Goal: Transaction & Acquisition: Purchase product/service

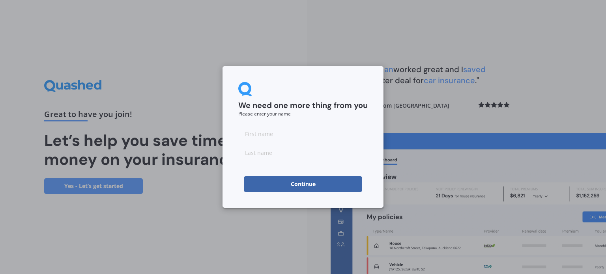
click at [290, 133] on input at bounding box center [302, 134] width 129 height 16
type input "Carolien"
type input "Clarke"
click at [237, 196] on div "We need one more thing from you Please enter your name Carolien Clarke Continue" at bounding box center [302, 137] width 161 height 142
click at [263, 184] on button "Continue" at bounding box center [303, 184] width 118 height 16
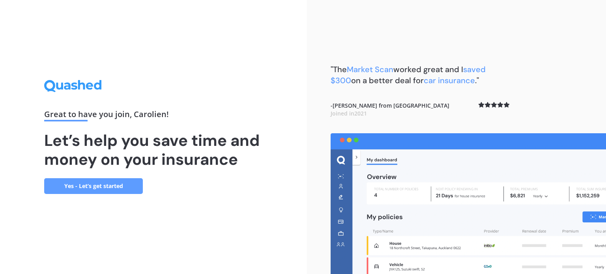
click at [104, 184] on link "Yes - Let’s get started" at bounding box center [93, 186] width 99 height 16
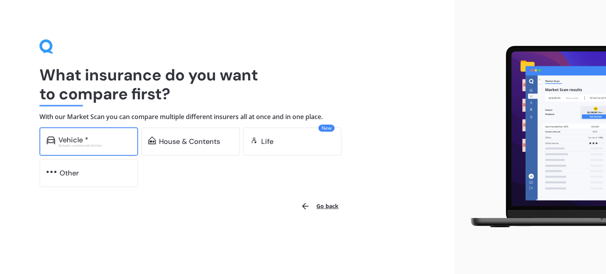
click at [96, 145] on div "Excludes commercial vehicles" at bounding box center [94, 145] width 73 height 3
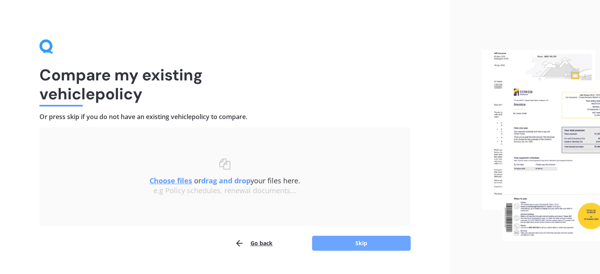
click at [362, 244] on button "Skip" at bounding box center [361, 243] width 99 height 15
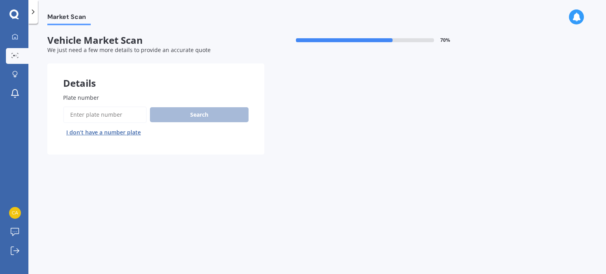
click at [116, 114] on input "Plate number" at bounding box center [105, 114] width 84 height 17
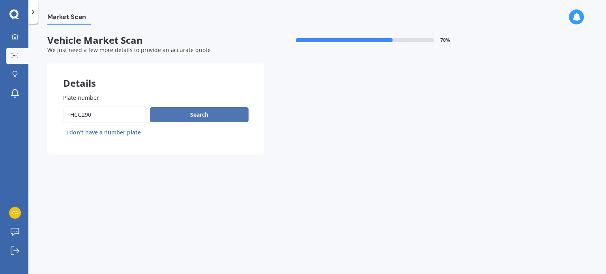
type input "hcg290"
click at [222, 119] on button "Search" at bounding box center [199, 114] width 99 height 15
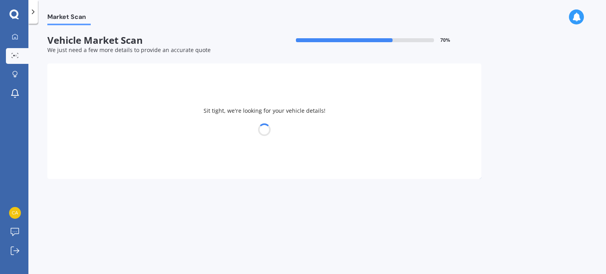
select select "FORD"
select select "FIESTA"
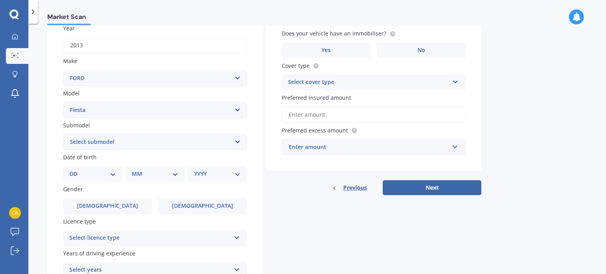
scroll to position [118, 0]
click at [123, 141] on select "Select submodel (All other) 1.0L Ecoboost 1.6 4WD Hatchback Hatchback turbo Spo…" at bounding box center [155, 142] width 184 height 16
click at [128, 144] on select "Select submodel (All other) 1.0L Ecoboost 1.6 4WD Hatchback Hatchback turbo Spo…" at bounding box center [155, 142] width 184 height 16
click at [115, 170] on select "DD 01 02 03 04 05 06 07 08 09 10 11 12 13 14 15 16 17 18 19 20 21 22 23 24 25 2…" at bounding box center [92, 173] width 47 height 9
select select "12"
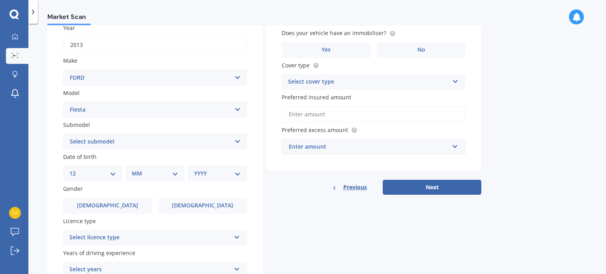
click at [76, 169] on select "DD 01 02 03 04 05 06 07 08 09 10 11 12 13 14 15 16 17 18 19 20 21 22 23 24 25 2…" at bounding box center [92, 173] width 47 height 9
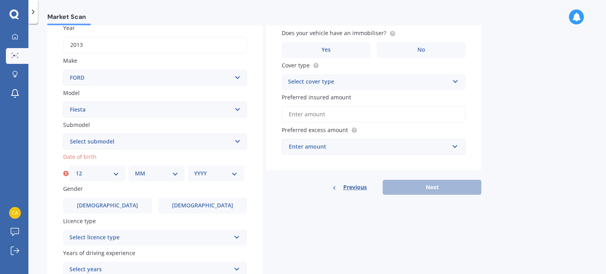
click at [140, 169] on select "MM 01 02 03 04 05 06 07 08 09 10 11 12" at bounding box center [156, 173] width 43 height 9
click at [135, 169] on select "MM 01 02 03 04 05 06 07 08 09 10 11 12" at bounding box center [156, 173] width 43 height 9
click at [103, 176] on select "DD 01 02 03 04 05 06 07 08 09 10 11 12 13 14 15 16 17 18 19 20 21 22 23 24 25 2…" at bounding box center [97, 173] width 43 height 9
click at [156, 172] on select "MM 01 02 03 04 05 06 07 08 09 10 11 12" at bounding box center [156, 173] width 43 height 9
select select "08"
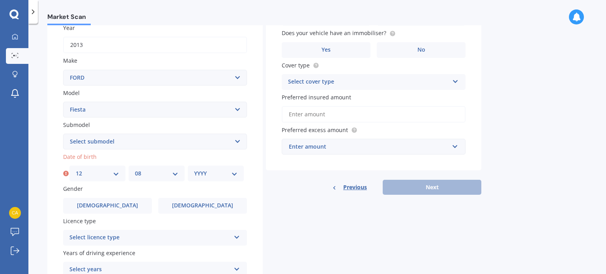
click at [135, 169] on select "MM 01 02 03 04 05 06 07 08 09 10 11 12" at bounding box center [156, 173] width 43 height 9
click at [204, 175] on select "YYYY 2025 2024 2023 2022 2021 2020 2019 2018 2017 2016 2015 2014 2013 2012 2011…" at bounding box center [215, 173] width 43 height 9
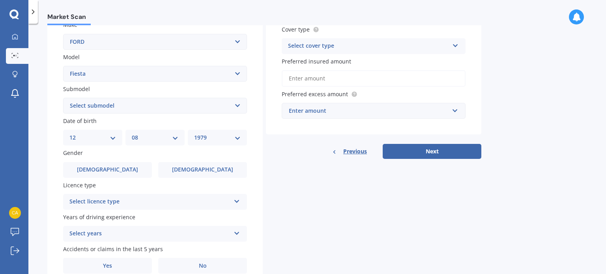
scroll to position [158, 0]
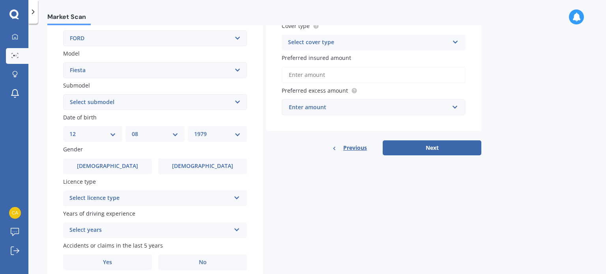
click at [217, 134] on select "YYYY 2025 2024 2023 2022 2021 2020 2019 2018 2017 2016 2015 2014 2013 2012 2011…" at bounding box center [217, 134] width 47 height 9
select select "1974"
click at [194, 130] on select "YYYY 2025 2024 2023 2022 2021 2020 2019 2018 2017 2016 2015 2014 2013 2012 2011…" at bounding box center [217, 134] width 47 height 9
click at [137, 200] on div "Select licence type" at bounding box center [149, 198] width 161 height 9
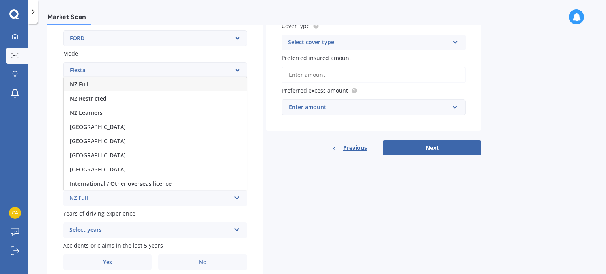
click at [109, 85] on div "NZ Full" at bounding box center [154, 84] width 183 height 14
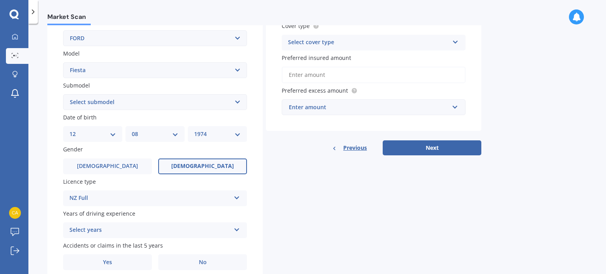
click at [186, 159] on label "Female" at bounding box center [202, 166] width 89 height 16
click at [0, 0] on input "Female" at bounding box center [0, 0] width 0 height 0
click at [196, 167] on span "Female" at bounding box center [202, 166] width 63 height 7
click at [0, 0] on input "Female" at bounding box center [0, 0] width 0 height 0
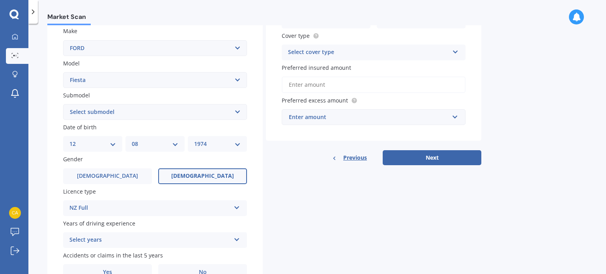
scroll to position [72, 0]
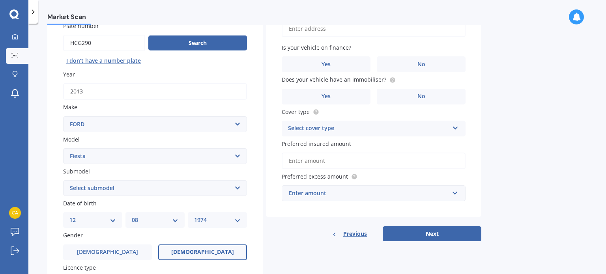
click at [88, 90] on input "2013" at bounding box center [155, 91] width 184 height 17
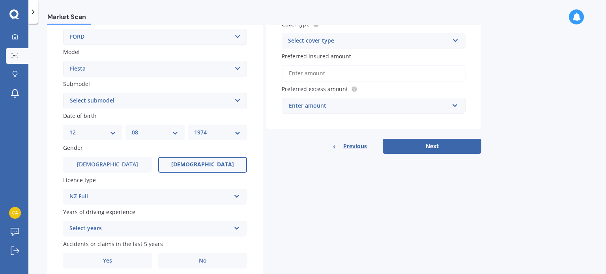
scroll to position [190, 0]
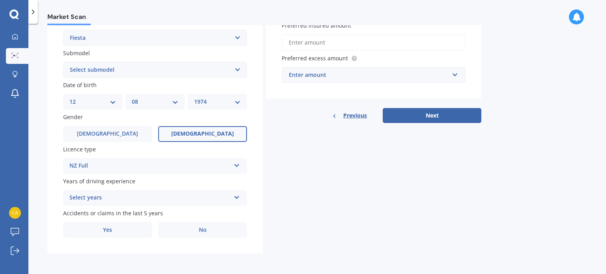
type input "2014"
click at [88, 197] on div "Select years" at bounding box center [149, 197] width 161 height 9
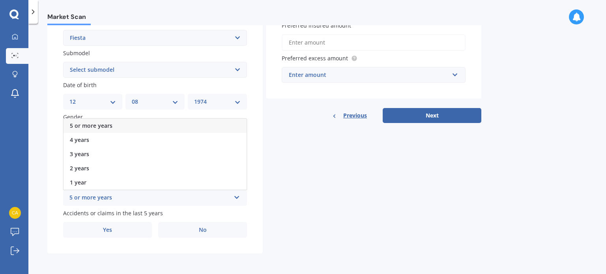
click at [97, 122] on span "5 or more years" at bounding box center [91, 125] width 43 height 7
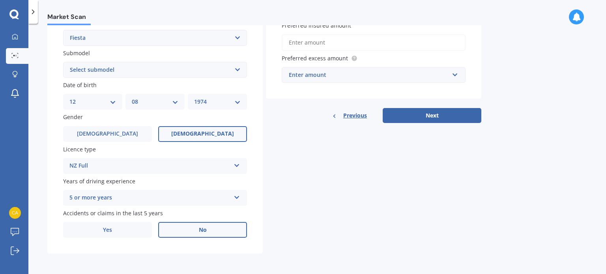
click at [193, 227] on label "No" at bounding box center [202, 230] width 89 height 16
click at [0, 0] on input "No" at bounding box center [0, 0] width 0 height 0
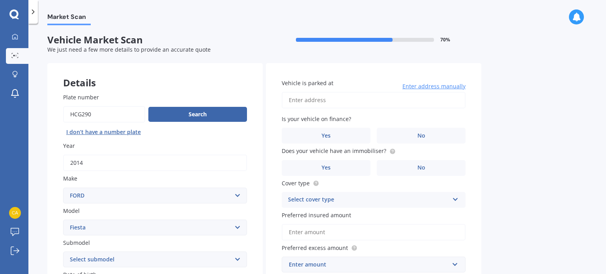
scroll to position [0, 0]
click at [333, 106] on input "Vehicle is parked at" at bounding box center [374, 100] width 184 height 17
type input "38 Fife Street, Westmere, Auckland 1022"
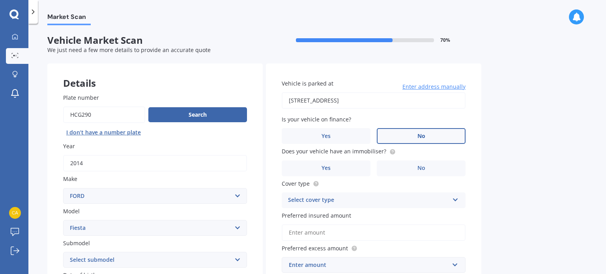
click at [429, 136] on label "No" at bounding box center [421, 136] width 89 height 16
click at [0, 0] on input "No" at bounding box center [0, 0] width 0 height 0
click at [428, 164] on label "No" at bounding box center [421, 168] width 89 height 16
click at [0, 0] on input "No" at bounding box center [0, 0] width 0 height 0
click at [364, 204] on div "Select cover type" at bounding box center [368, 200] width 161 height 9
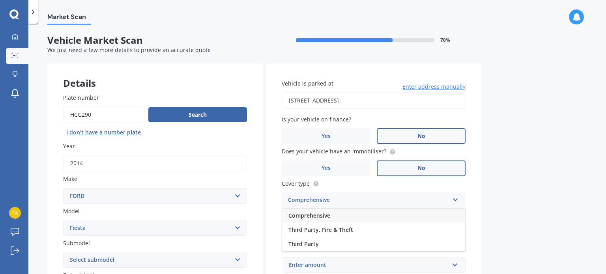
click at [332, 216] on div "Comprehensive" at bounding box center [373, 216] width 183 height 14
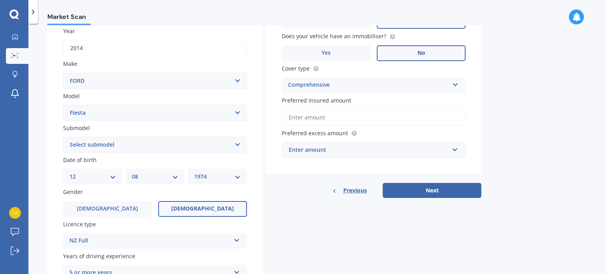
scroll to position [118, 0]
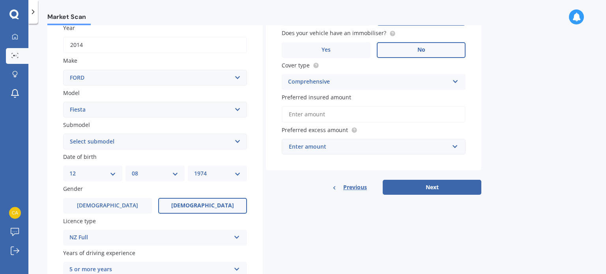
click at [334, 112] on input "Preferred insured amount" at bounding box center [374, 114] width 184 height 17
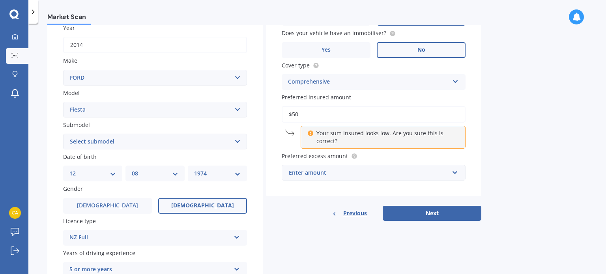
type input "$5"
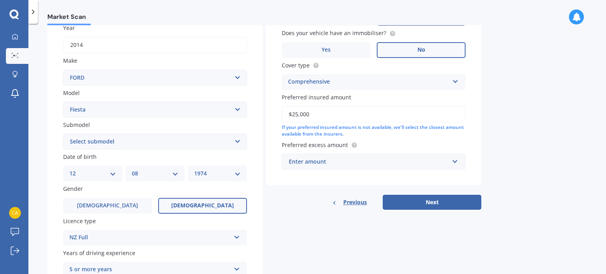
type input "$25,000"
click at [331, 155] on input "text" at bounding box center [370, 161] width 177 height 15
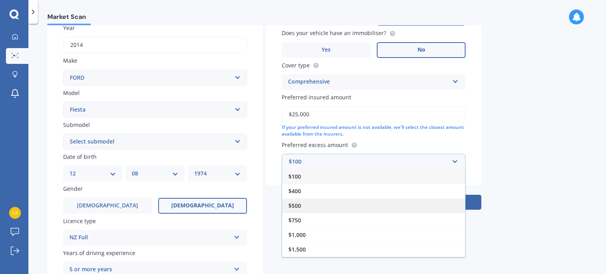
click at [286, 203] on div "$500" at bounding box center [373, 205] width 183 height 15
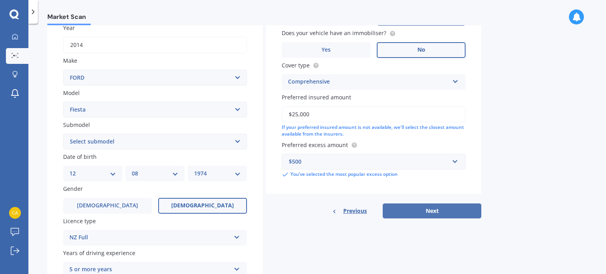
click at [433, 209] on button "Next" at bounding box center [431, 210] width 99 height 15
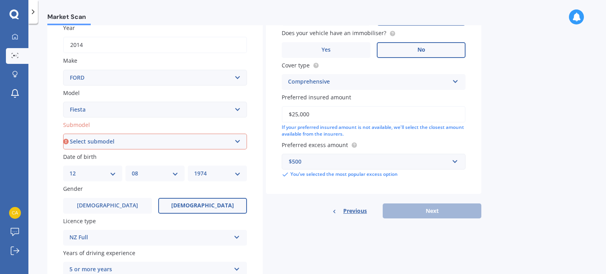
click at [175, 140] on select "Select submodel (All other) 1.0L Ecoboost 1.6 4WD Hatchback Hatchback turbo Spo…" at bounding box center [155, 142] width 184 height 16
select select "TREND"
click at [63, 134] on select "Select submodel (All other) 1.0L Ecoboost 1.6 4WD Hatchback Hatchback turbo Spo…" at bounding box center [155, 142] width 184 height 16
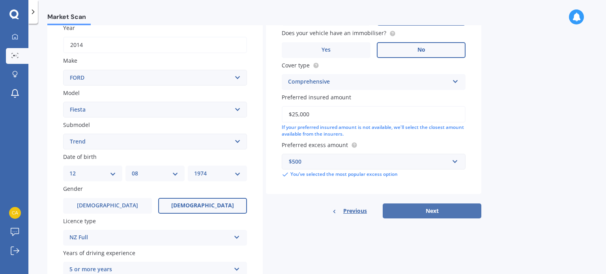
click at [447, 211] on button "Next" at bounding box center [431, 210] width 99 height 15
select select "12"
select select "08"
select select "1974"
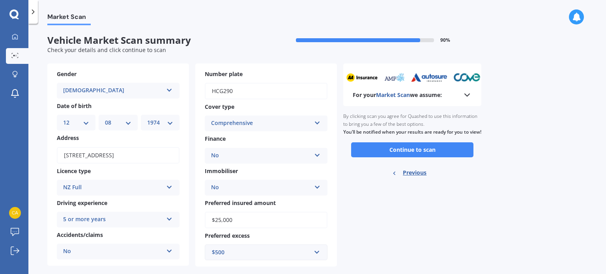
scroll to position [13, 0]
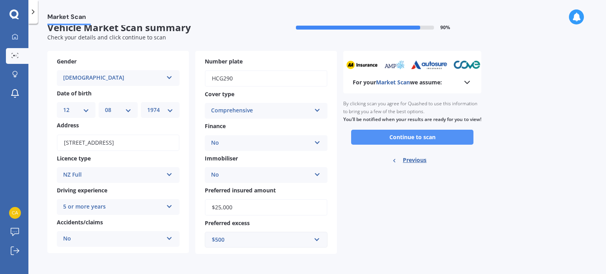
click at [413, 145] on button "Continue to scan" at bounding box center [412, 137] width 122 height 15
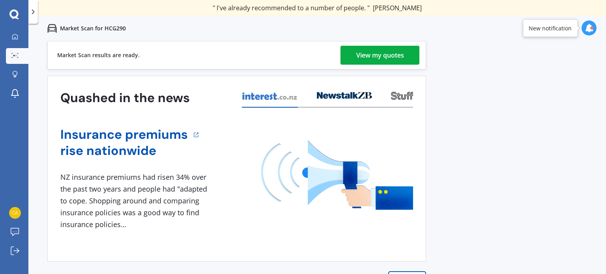
click at [340, 54] on div "Market Scan results are ready. View my quotes" at bounding box center [236, 55] width 378 height 28
click at [360, 52] on div "View my quotes" at bounding box center [380, 55] width 48 height 19
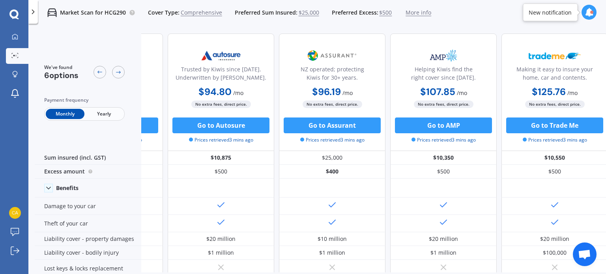
scroll to position [0, 202]
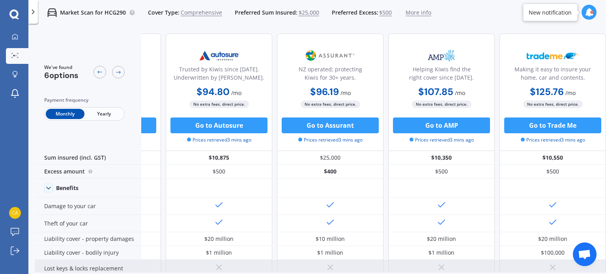
drag, startPoint x: 402, startPoint y: 267, endPoint x: 211, endPoint y: 268, distance: 191.2
click at [210, 265] on div "Covered (up to $1,000) Covered (up to $300)" at bounding box center [274, 268] width 662 height 17
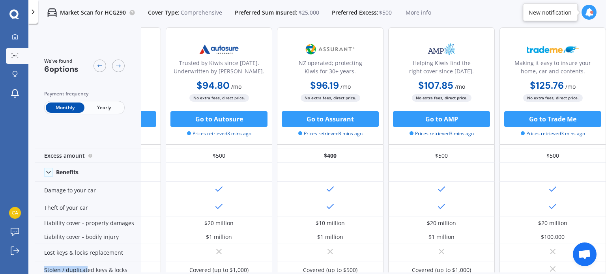
drag, startPoint x: 222, startPoint y: 273, endPoint x: 95, endPoint y: 270, distance: 127.4
click at [90, 267] on div "We've found 6 options Payment frequency Monthly Yearly 💰 Cheapest option Simple…" at bounding box center [320, 163] width 571 height 272
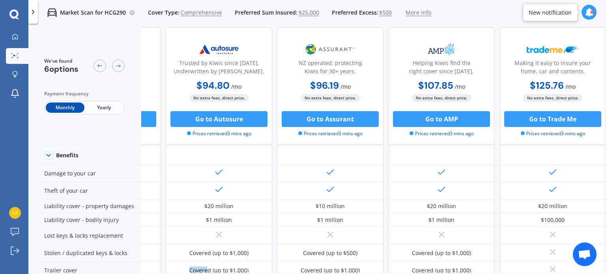
drag, startPoint x: 203, startPoint y: 273, endPoint x: 47, endPoint y: 272, distance: 156.1
click at [48, 272] on div "We've found 6 options Payment frequency Monthly Yearly 💰 Cheapest option Simple…" at bounding box center [320, 163] width 571 height 272
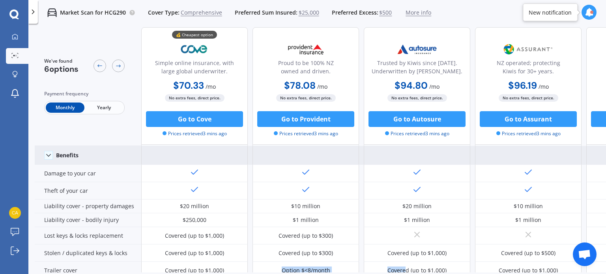
scroll to position [0, 0]
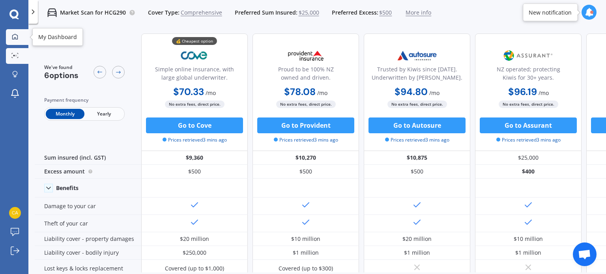
click at [18, 44] on link "My Dashboard" at bounding box center [17, 37] width 22 height 16
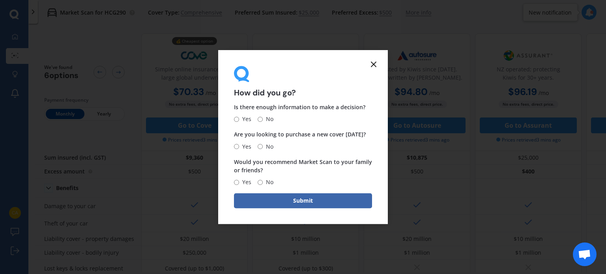
click at [268, 119] on span "No" at bounding box center [268, 119] width 11 height 9
click at [263, 119] on input "No" at bounding box center [259, 119] width 5 height 5
radio input "true"
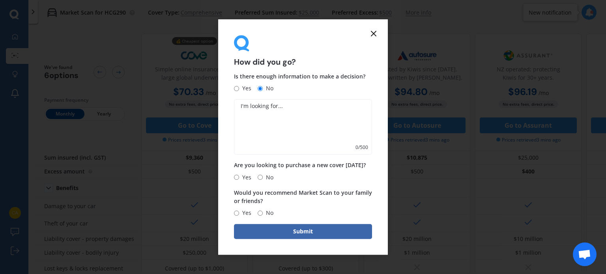
click at [260, 177] on input "No" at bounding box center [259, 177] width 5 height 5
radio input "true"
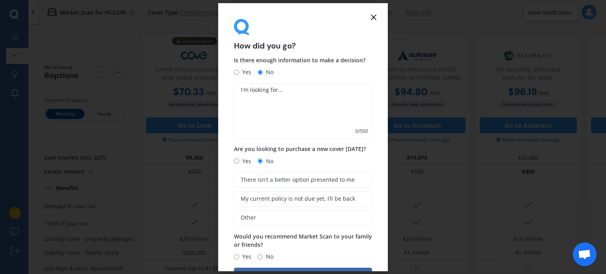
click at [246, 75] on span "Yes" at bounding box center [245, 71] width 12 height 9
click at [239, 75] on input "Yes" at bounding box center [236, 72] width 5 height 5
radio input "true"
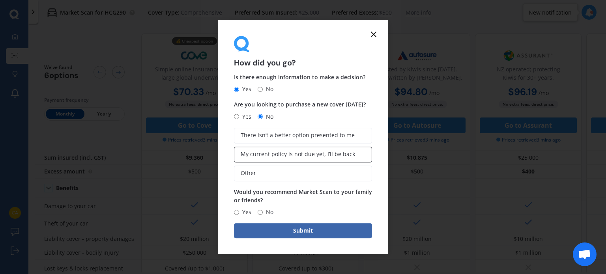
click at [253, 151] on span "My current policy is not due yet, I’ll be back" at bounding box center [298, 154] width 114 height 7
click at [0, 0] on input "My current policy is not due yet, I’ll be back" at bounding box center [0, 0] width 0 height 0
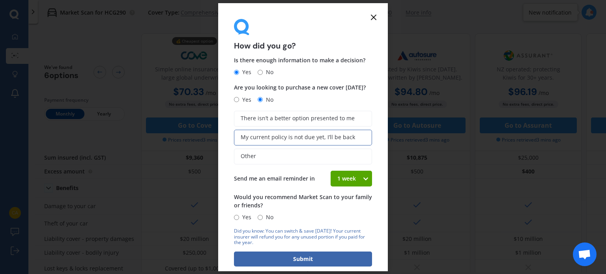
click at [357, 176] on div "1 week" at bounding box center [346, 179] width 32 height 16
click at [280, 168] on div "Is there enough information to make a decision? Yes No Are you looking to purch…" at bounding box center [303, 139] width 138 height 166
click at [371, 15] on line at bounding box center [373, 17] width 5 height 5
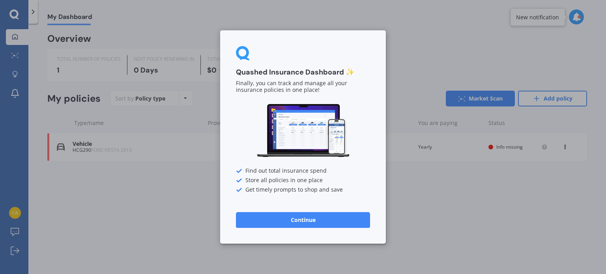
click at [306, 224] on button "Continue" at bounding box center [303, 220] width 134 height 16
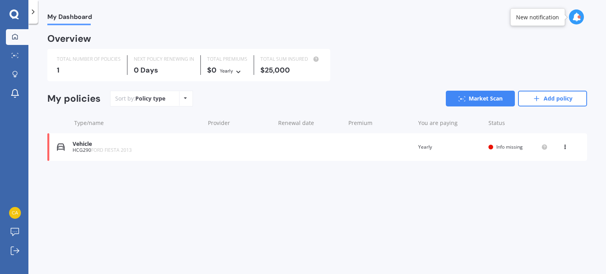
click at [508, 151] on div "Vehicle HCG290 FORD FIESTA 2013 Renewal date Premium You are paying Yearly Stat…" at bounding box center [316, 147] width 539 height 28
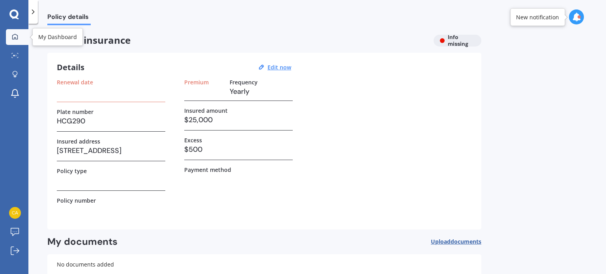
click at [17, 36] on icon at bounding box center [15, 37] width 6 height 6
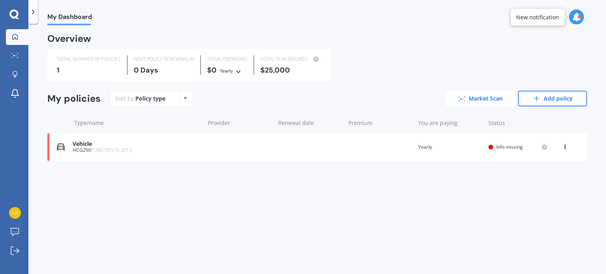
click at [495, 100] on link "Market Scan" at bounding box center [480, 99] width 69 height 16
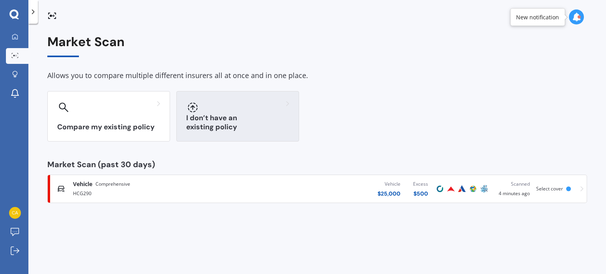
click at [194, 110] on icon at bounding box center [193, 108] width 10 height 10
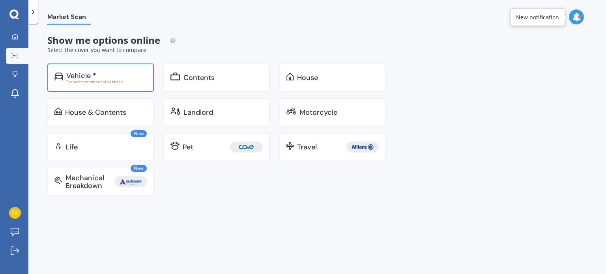
click at [89, 80] on div "Excludes commercial vehicles" at bounding box center [106, 82] width 80 height 4
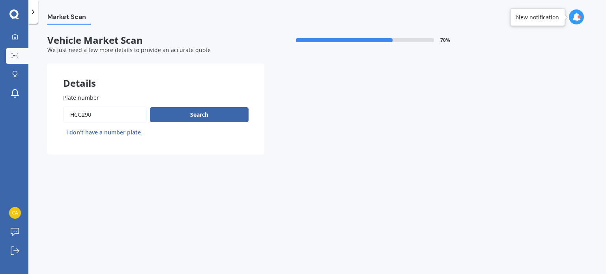
drag, startPoint x: 132, startPoint y: 114, endPoint x: 0, endPoint y: 101, distance: 132.8
click at [0, 101] on div "My Dashboard Market Scan Explore insurance Notifications Carolien Clarke Submit…" at bounding box center [303, 137] width 606 height 274
type input "qbw644"
click at [181, 116] on button "Search" at bounding box center [199, 114] width 99 height 15
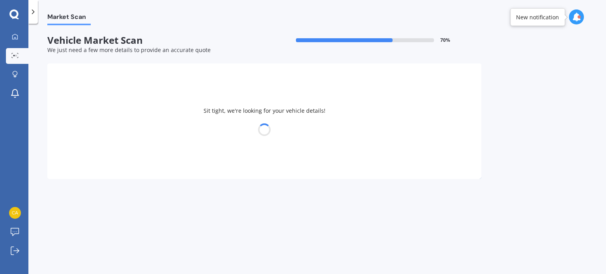
select select "KIA"
select select "STONIC"
select select "12"
select select "08"
select select "1974"
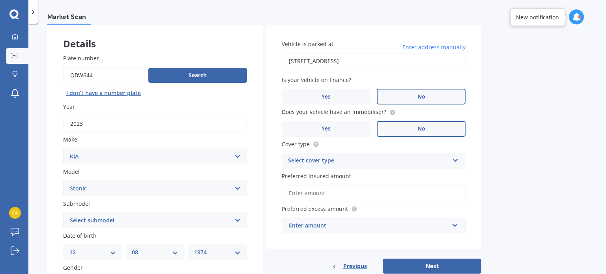
scroll to position [79, 0]
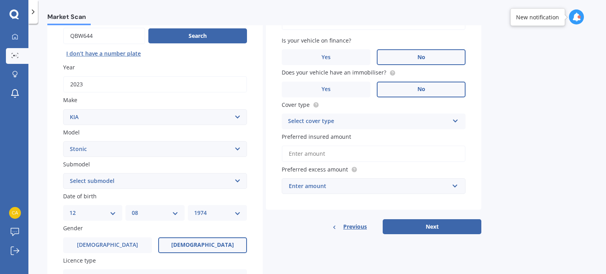
click at [153, 183] on select "Select submodel EX Hatchback 5dr Spts Auto 6sp 1.4i GT Line Hatchback 5dr DCT 7…" at bounding box center [155, 181] width 184 height 16
select select "GT LINE HATCHBACK 5DR DCT 7SP 1.0T"
click at [63, 173] on select "Select submodel EX Hatchback 5dr Spts Auto 6sp 1.4i GT Line Hatchback 5dr DCT 7…" at bounding box center [155, 181] width 184 height 16
click at [313, 123] on div "Select cover type" at bounding box center [368, 121] width 161 height 9
click at [317, 137] on span "Comprehensive" at bounding box center [309, 136] width 42 height 7
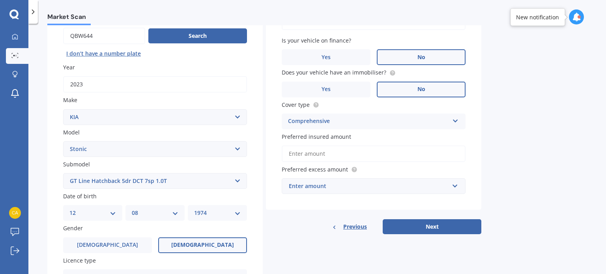
click at [312, 149] on input "Preferred insured amount" at bounding box center [374, 153] width 184 height 17
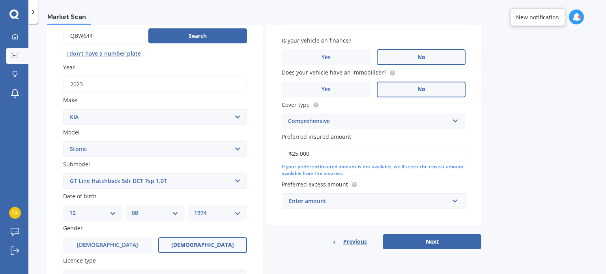
type input "$25,000"
click at [347, 206] on input "text" at bounding box center [370, 201] width 177 height 15
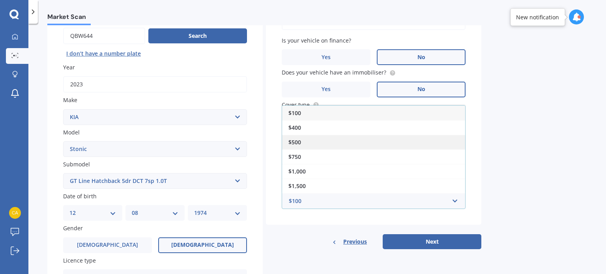
click at [315, 143] on div "$500" at bounding box center [373, 142] width 183 height 15
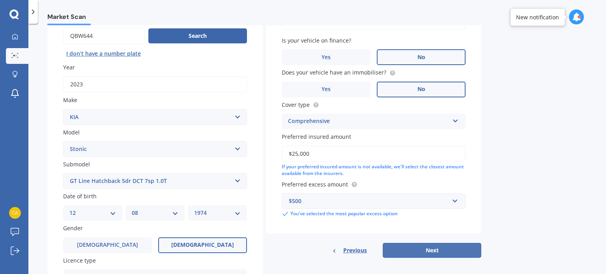
click at [443, 254] on button "Next" at bounding box center [431, 250] width 99 height 15
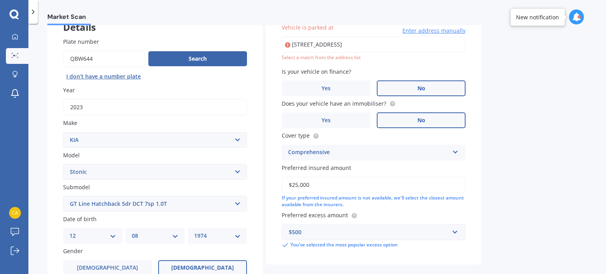
scroll to position [54, 0]
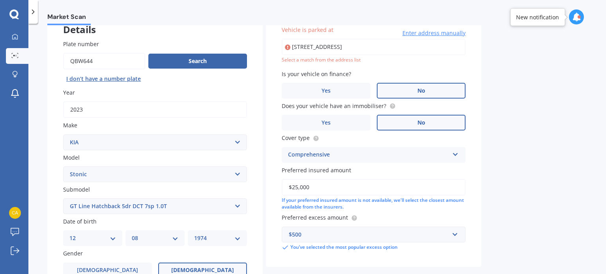
type input "38 Fife Street, Westmere, Auckland 1022"
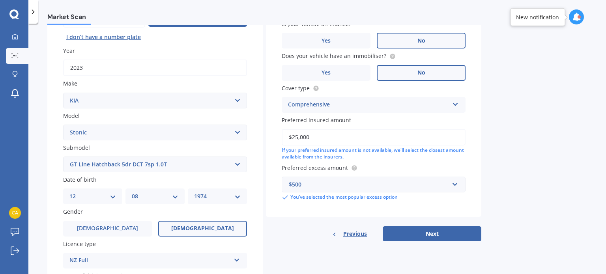
scroll to position [172, 0]
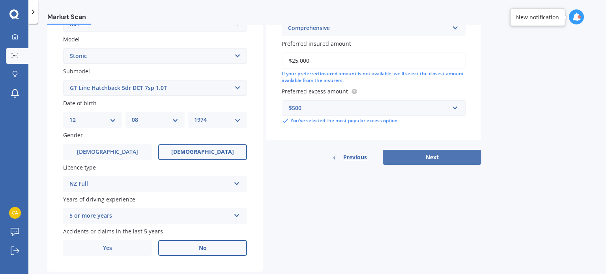
click at [449, 161] on button "Next" at bounding box center [431, 157] width 99 height 15
select select "12"
select select "08"
select select "1974"
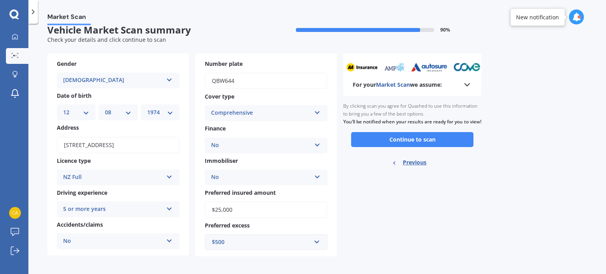
scroll to position [0, 0]
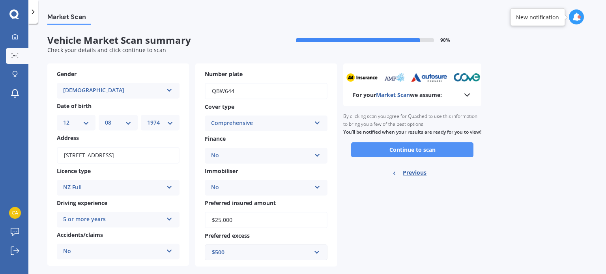
click at [426, 157] on button "Continue to scan" at bounding box center [412, 149] width 122 height 15
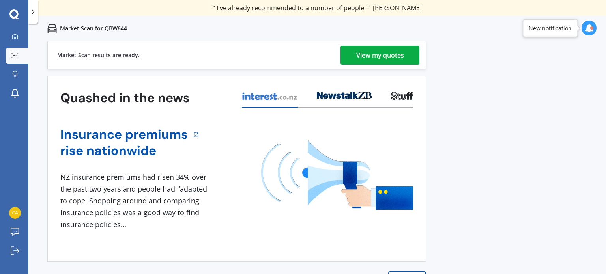
click at [384, 52] on div "View my quotes" at bounding box center [380, 55] width 48 height 19
